Goal: Task Accomplishment & Management: Use online tool/utility

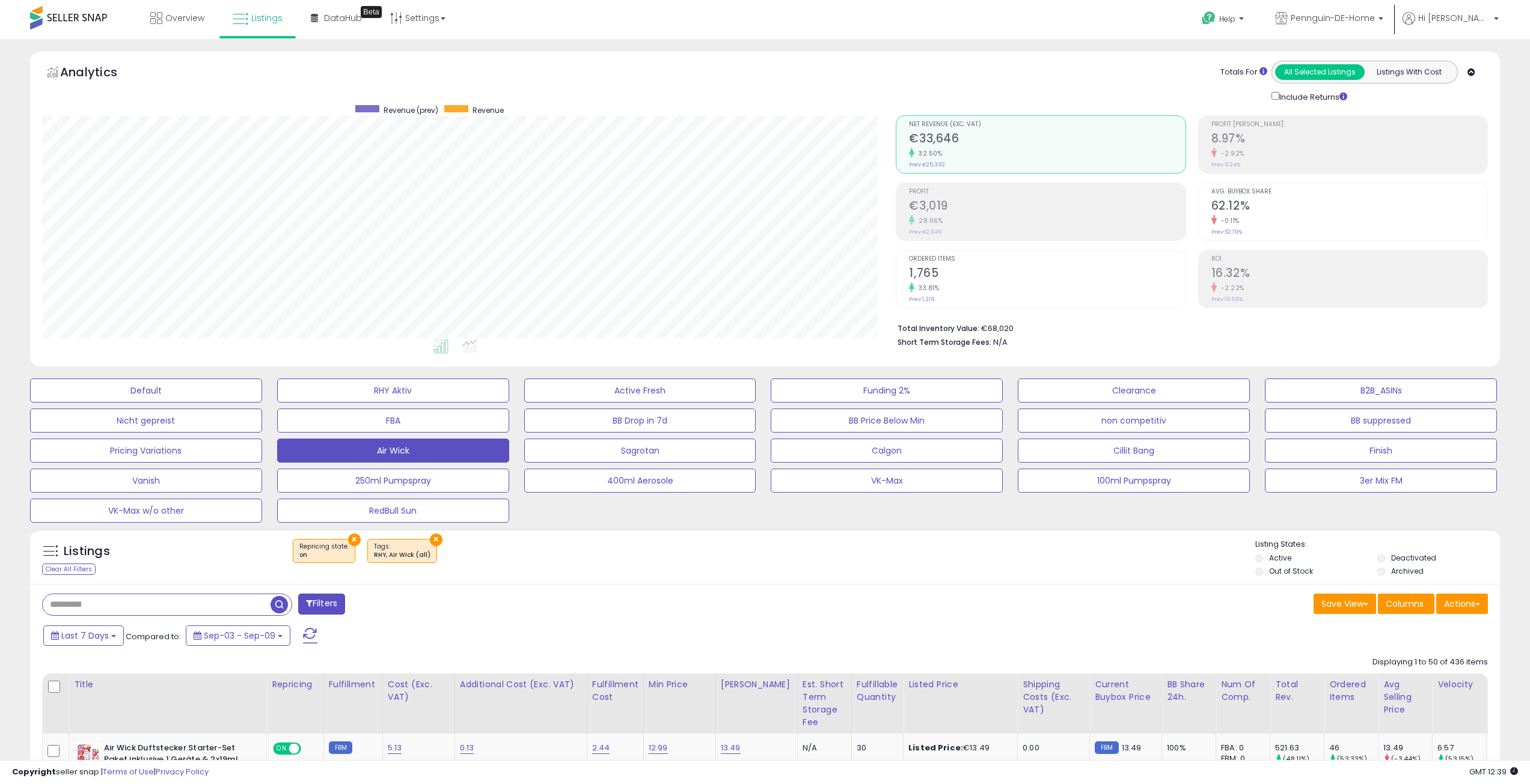
select select "**"
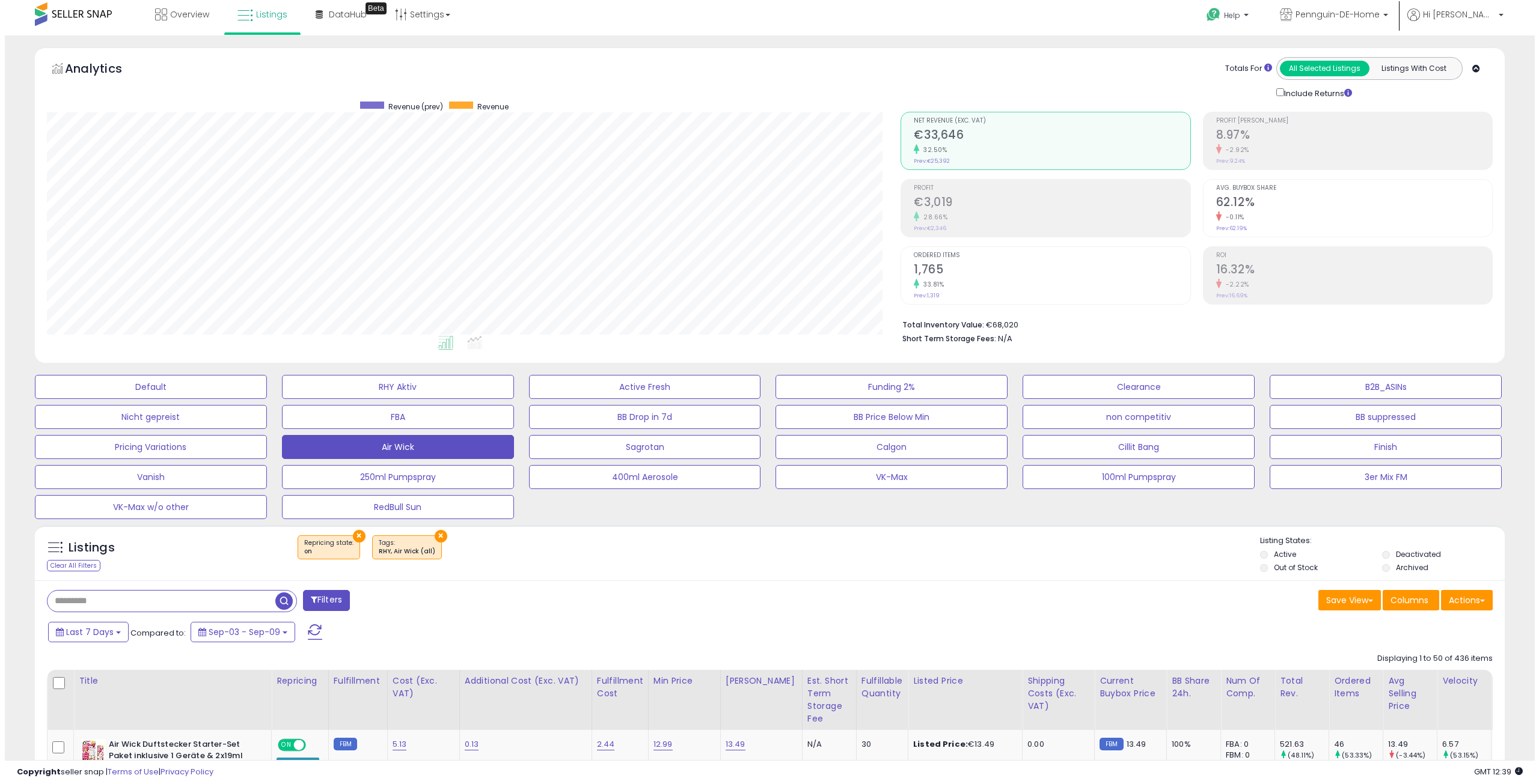
scroll to position [246, 854]
click at [711, 598] on div "Filters" at bounding box center [399, 602] width 732 height 24
click at [907, 443] on button "Calgon" at bounding box center [887, 447] width 232 height 24
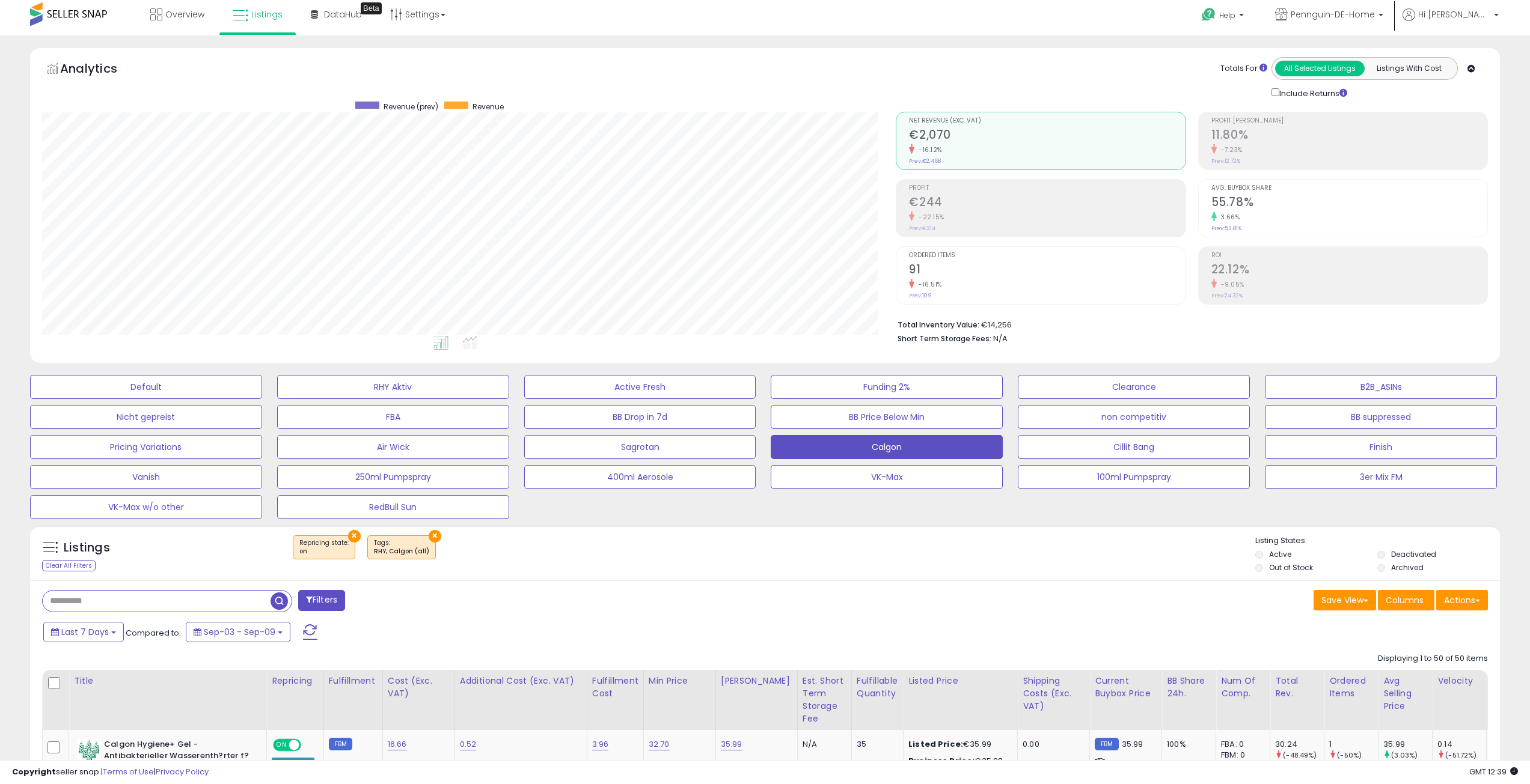
click at [684, 603] on div "Filters" at bounding box center [399, 602] width 732 height 24
click at [401, 440] on button "Air Wick" at bounding box center [393, 447] width 232 height 24
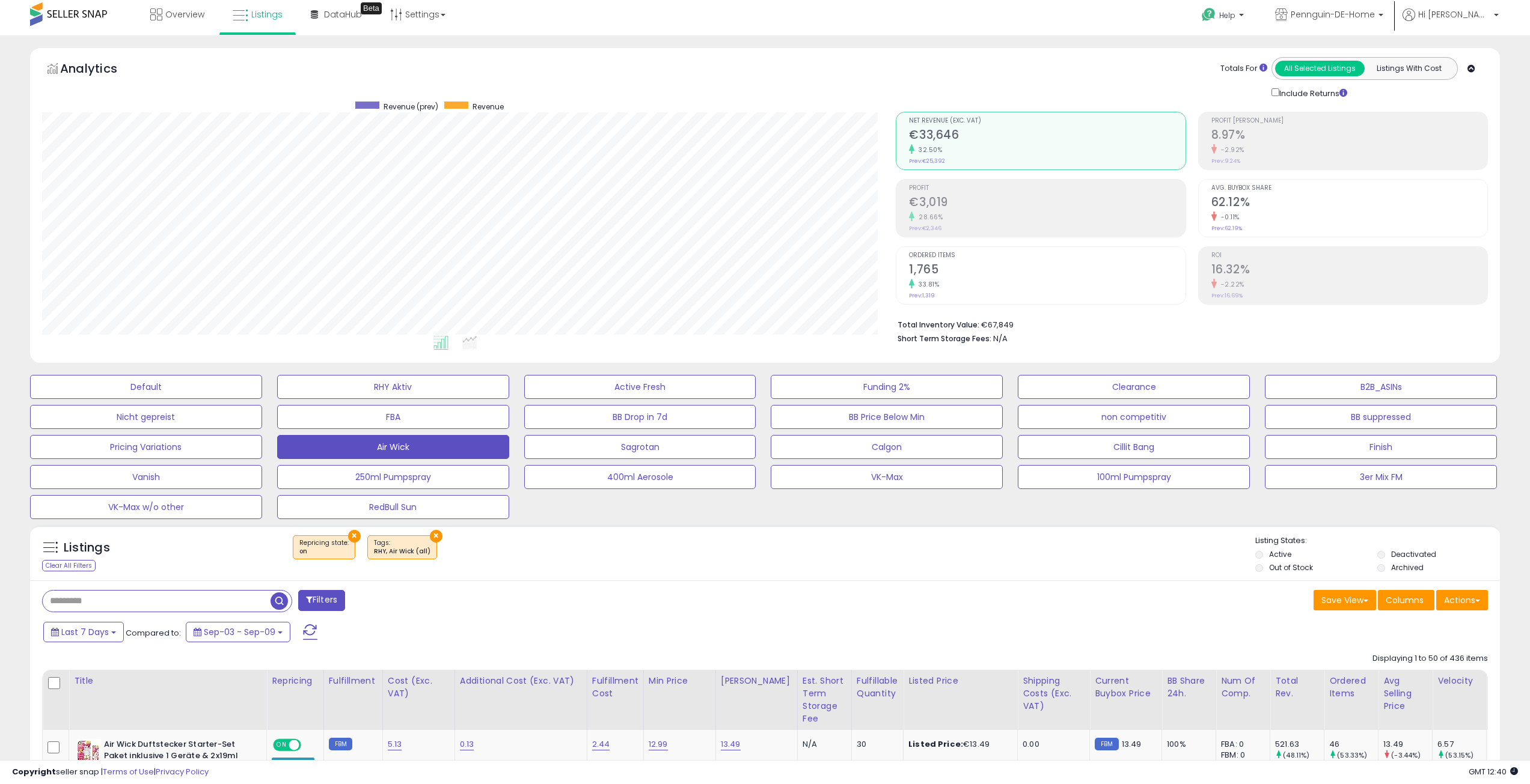
click at [934, 576] on div "Listings Clear All Filters × Repricing state : on" at bounding box center [765, 556] width 1470 height 41
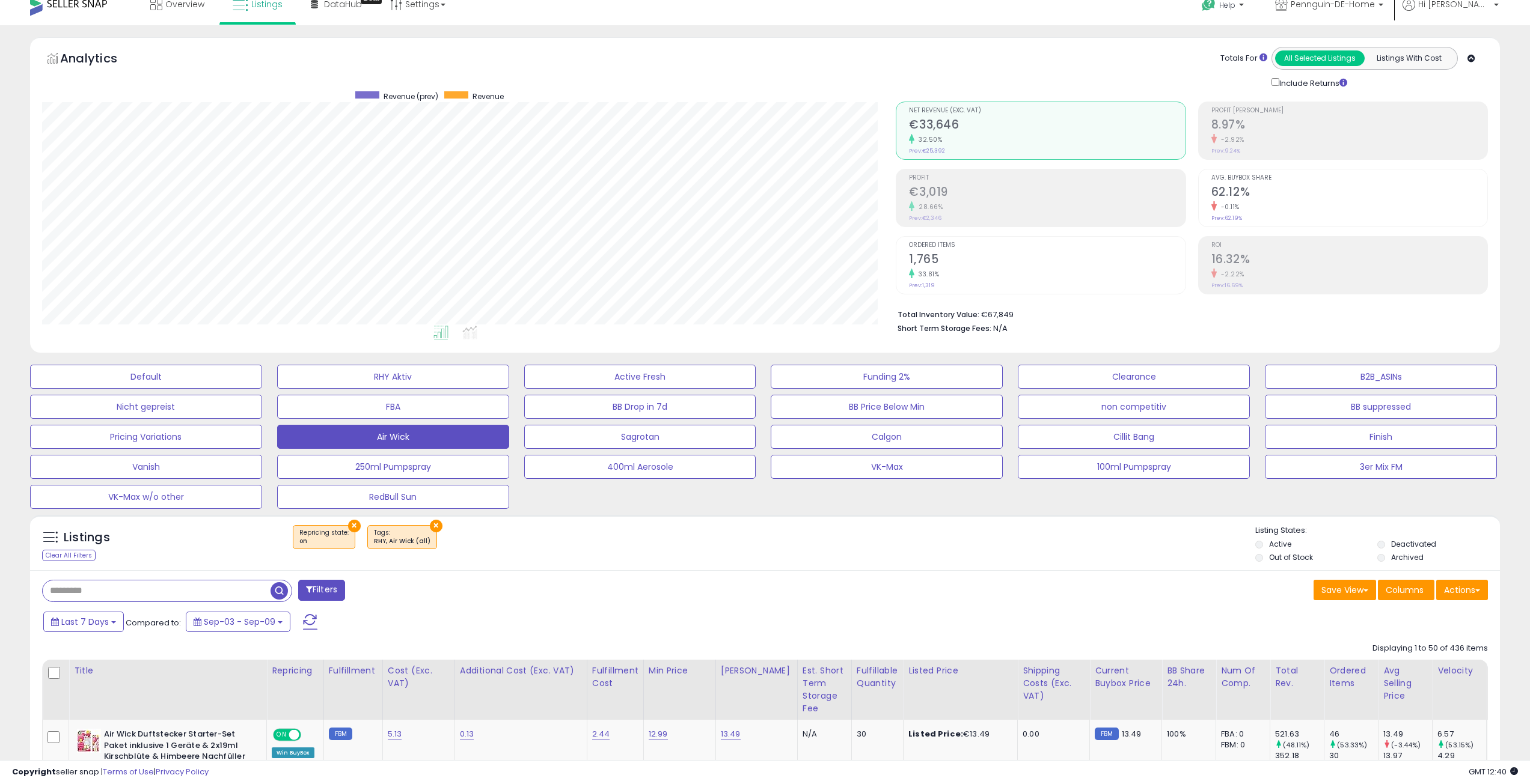
scroll to position [0, 0]
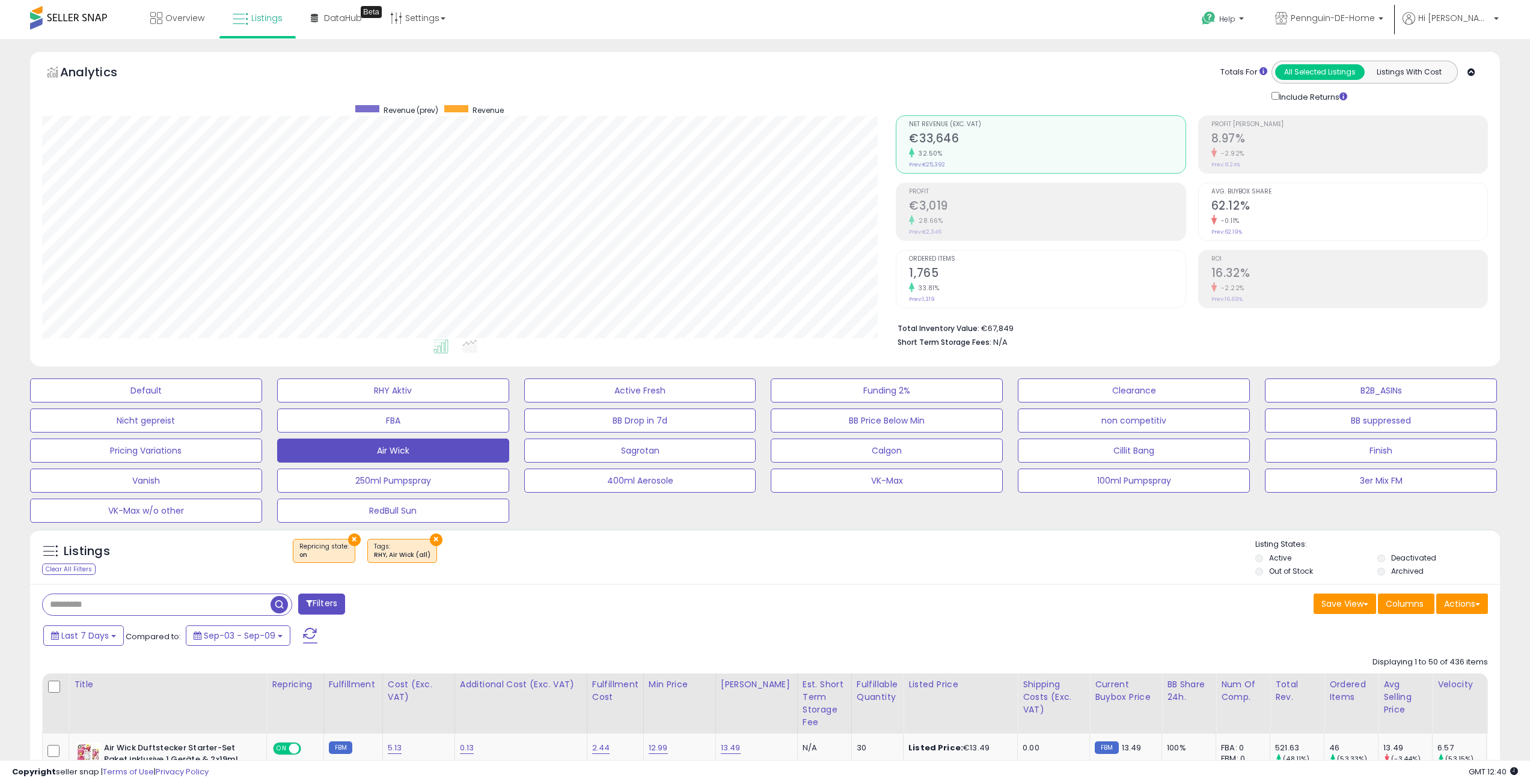
click at [784, 530] on div "Listings Clear All Filters × Repricing state : on × Tags" at bounding box center [765, 557] width 1470 height 56
click at [927, 594] on div "Save View Save As New View Columns Actions [GEOGRAPHIC_DATA]" at bounding box center [1132, 605] width 732 height 24
click at [688, 580] on div "Listings Clear All Filters × Repricing state : on × Tags" at bounding box center [765, 557] width 1470 height 56
click at [694, 568] on div "× Repricing state : on × Tags RHY, Air Wick (all)" at bounding box center [767, 556] width 978 height 34
click at [697, 571] on div "× Repricing state : on × Tags RHY, Air Wick (all)" at bounding box center [767, 556] width 978 height 34
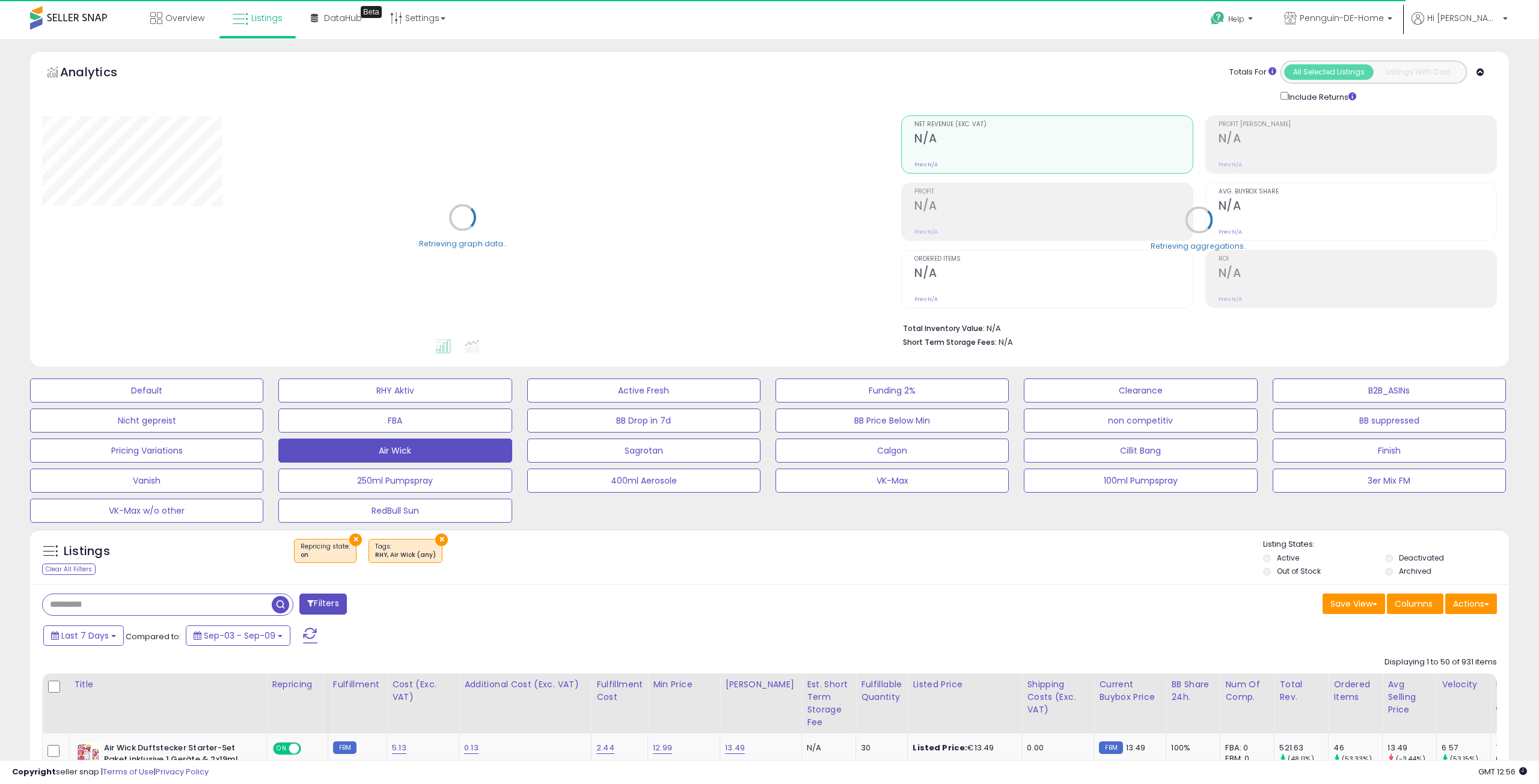
select select "**"
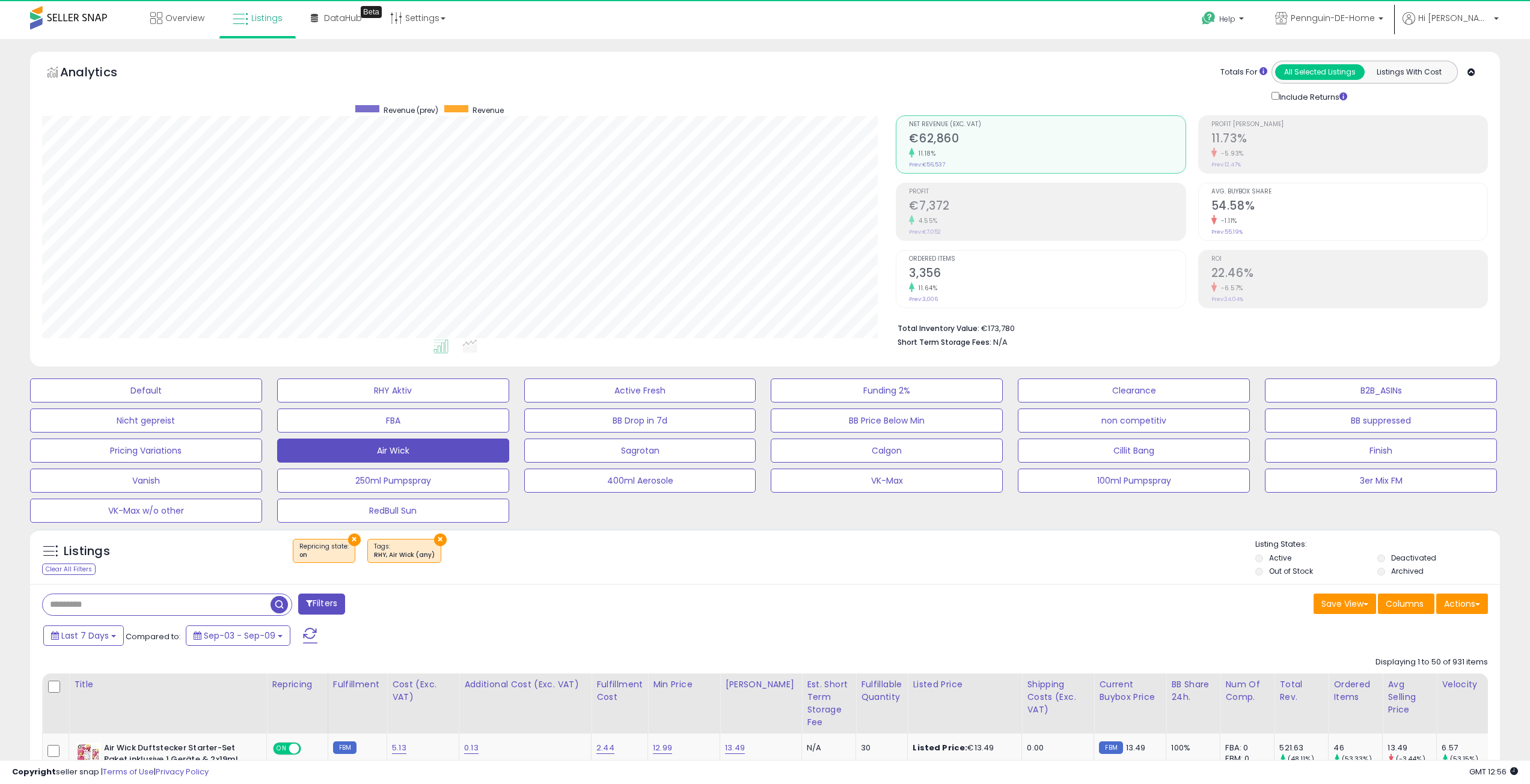
scroll to position [246, 854]
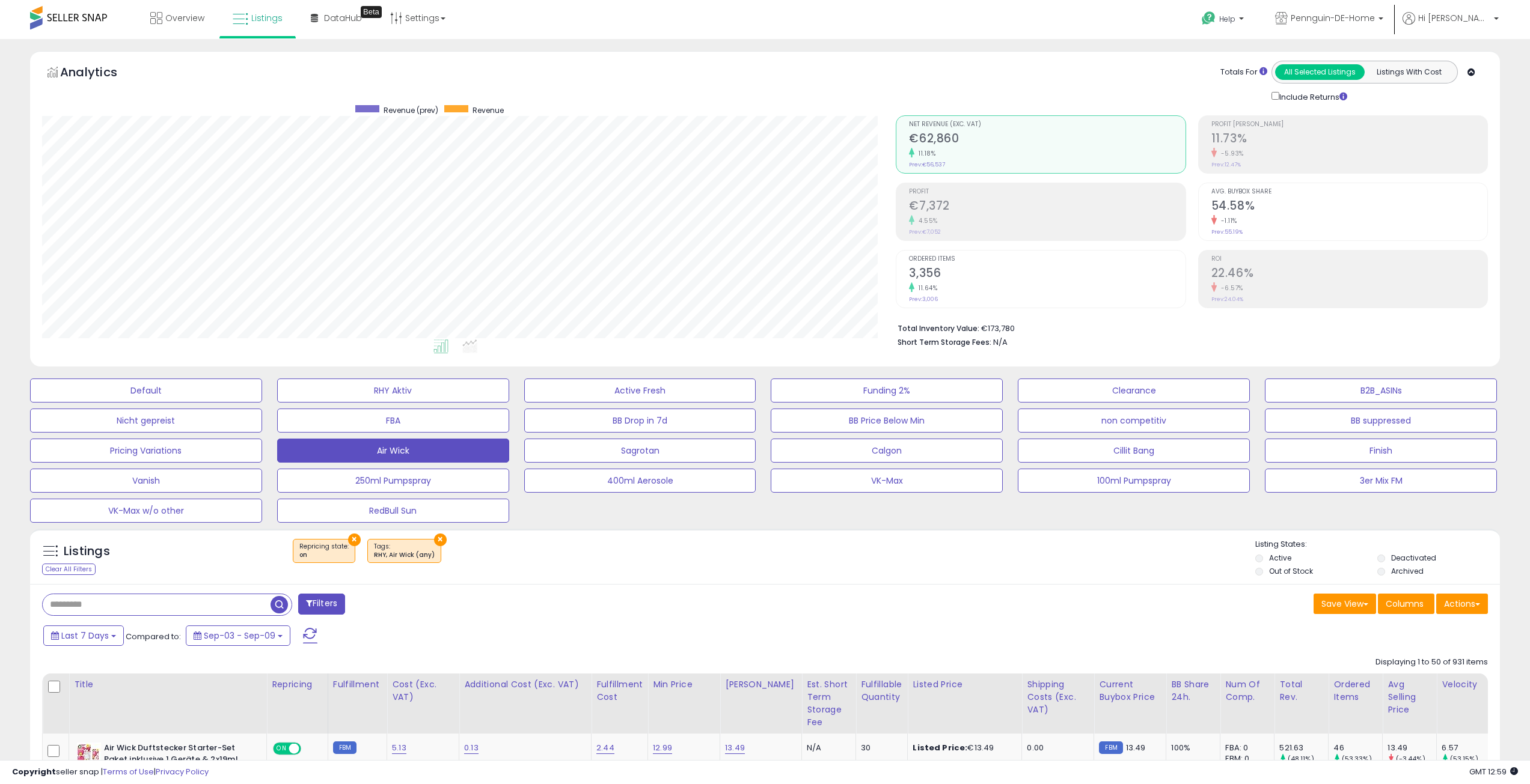
click at [738, 611] on div "Filters" at bounding box center [399, 606] width 732 height 24
click at [608, 628] on div "Last 7 Days Compared to: Sep-03 - Sep-09" at bounding box center [583, 637] width 1085 height 27
click at [669, 611] on div "Filters" at bounding box center [399, 606] width 732 height 24
